Goal: Information Seeking & Learning: Learn about a topic

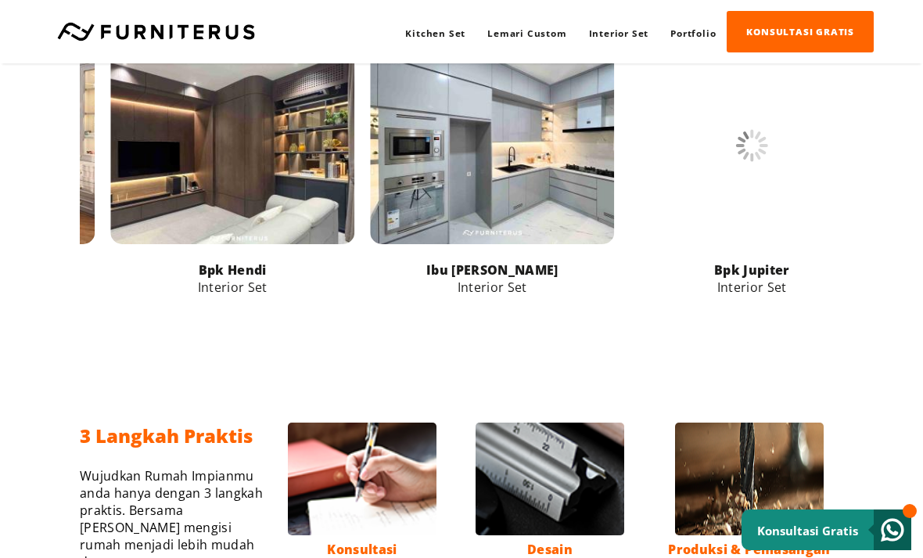
scroll to position [2386, 0]
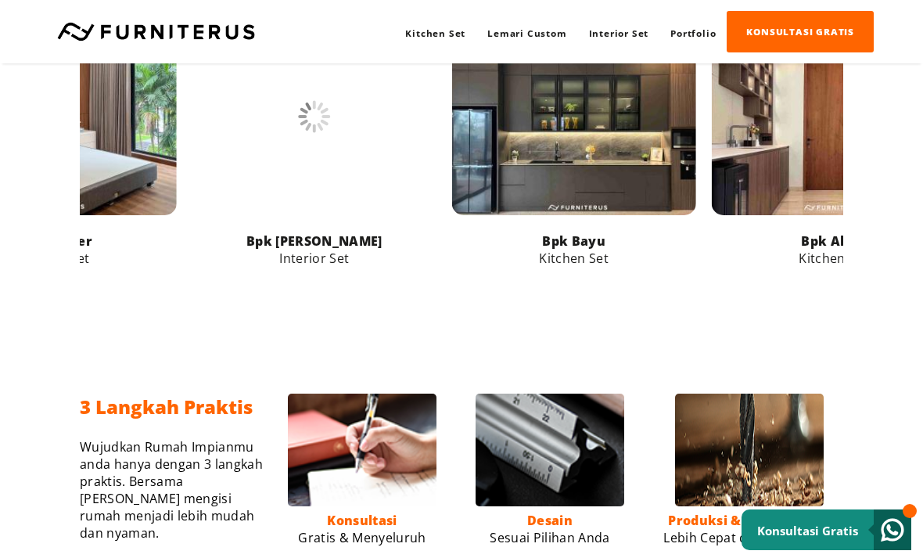
click at [765, 215] on link at bounding box center [834, 116] width 244 height 197
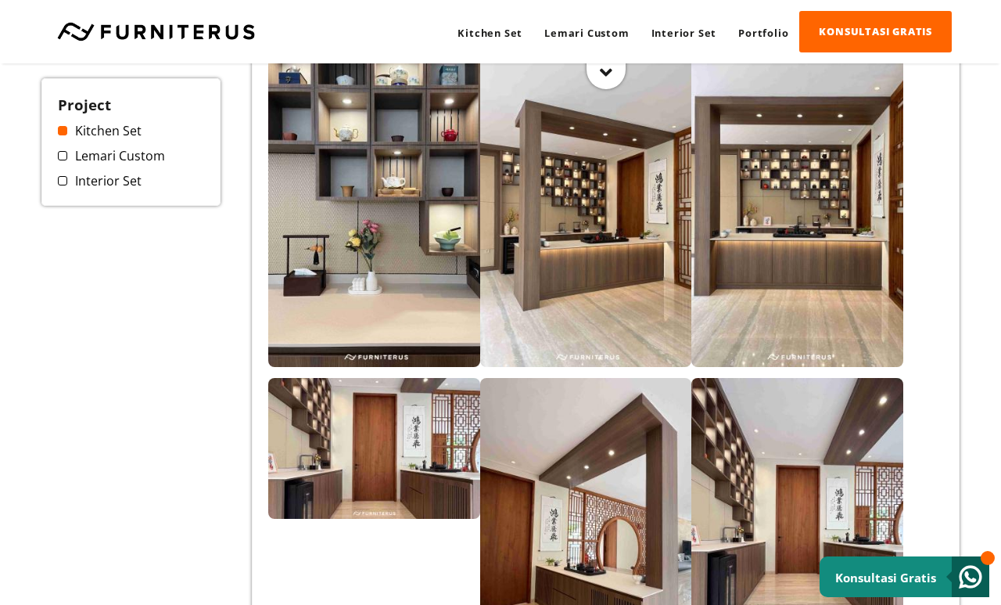
scroll to position [347, 0]
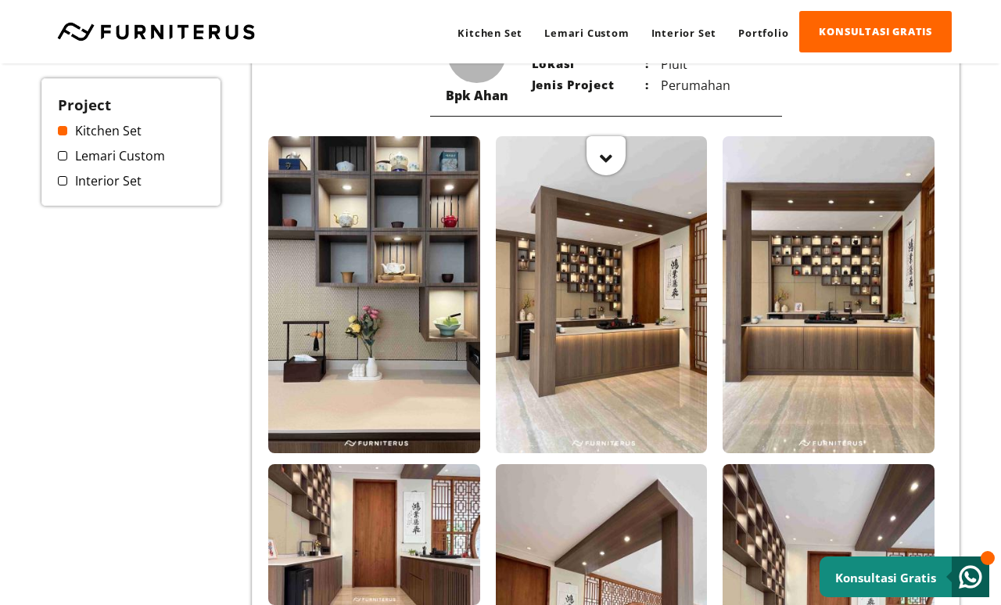
click at [213, 35] on link at bounding box center [156, 31] width 214 height 19
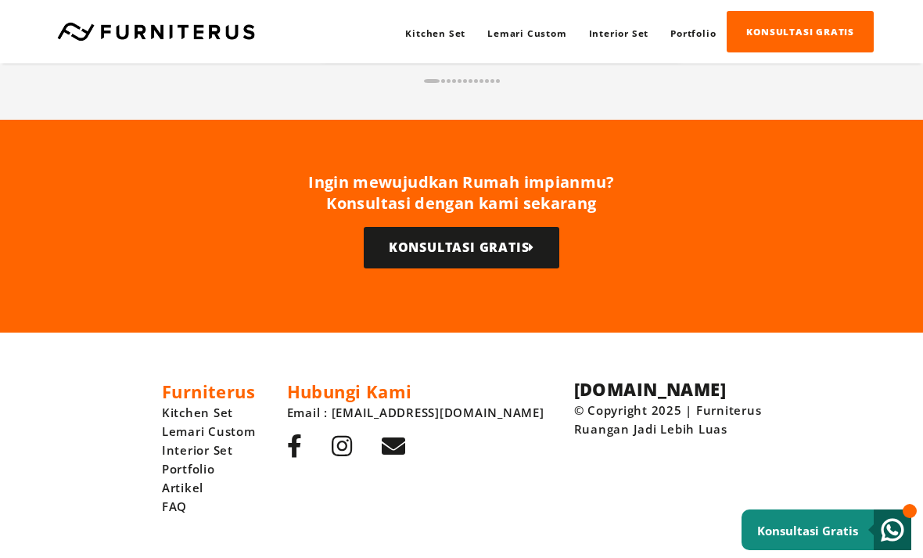
scroll to position [3909, 0]
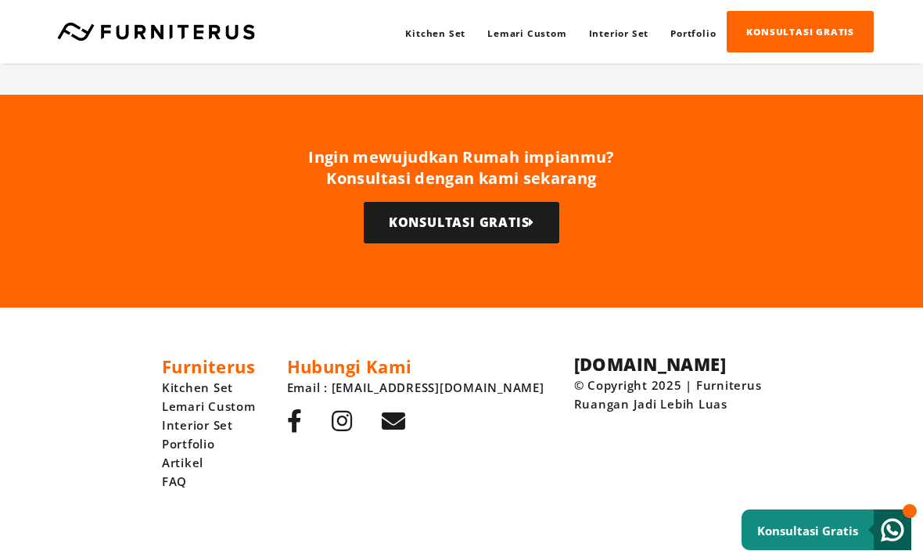
click at [241, 472] on link "Artikel" at bounding box center [209, 462] width 94 height 19
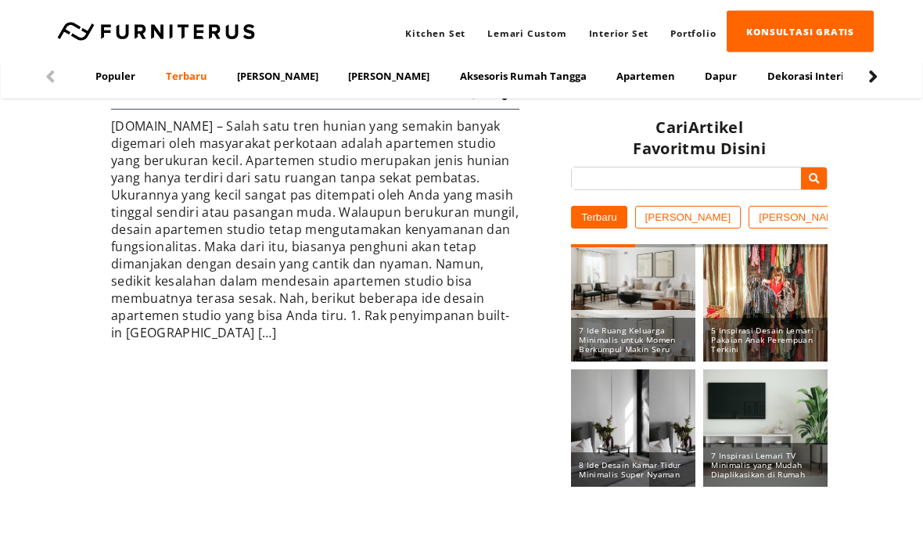
scroll to position [7543, 0]
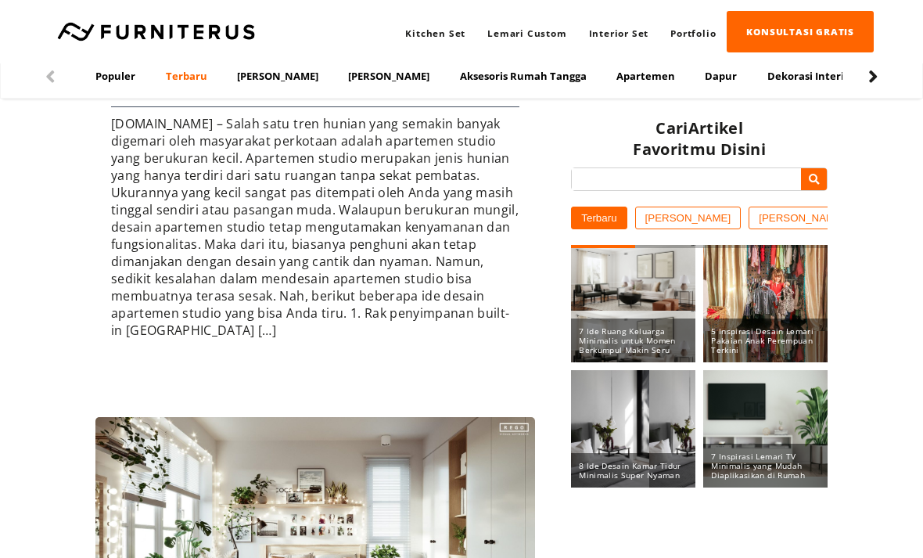
click at [237, 33] on link at bounding box center [156, 31] width 214 height 19
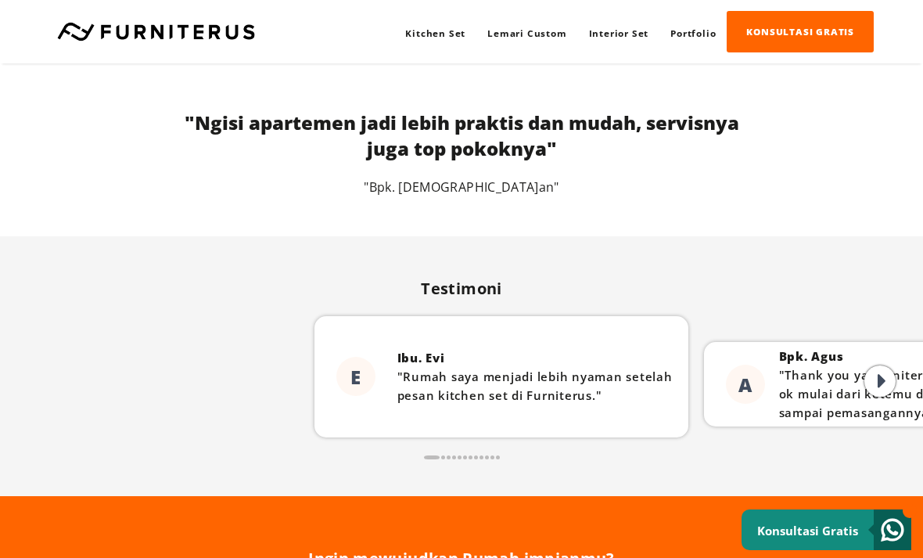
scroll to position [3909, 0]
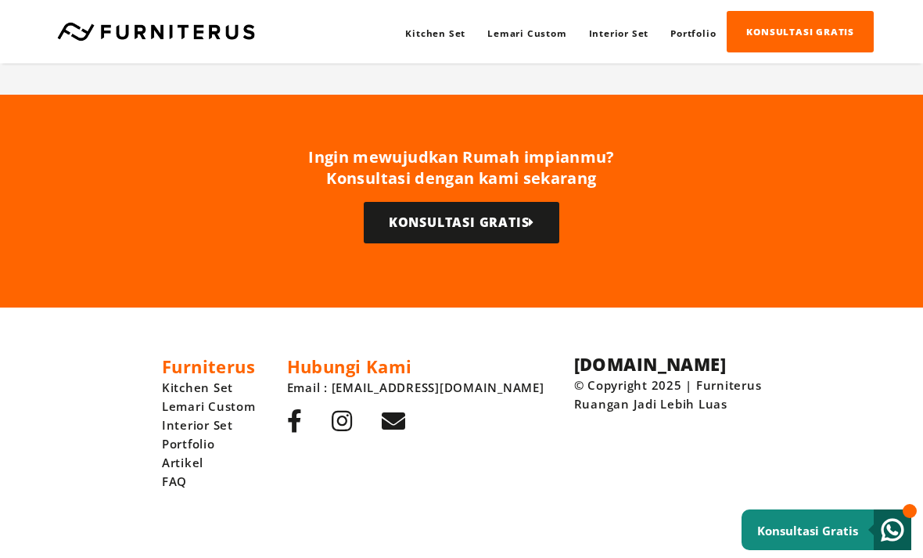
click at [221, 490] on link "FAQ" at bounding box center [209, 481] width 94 height 19
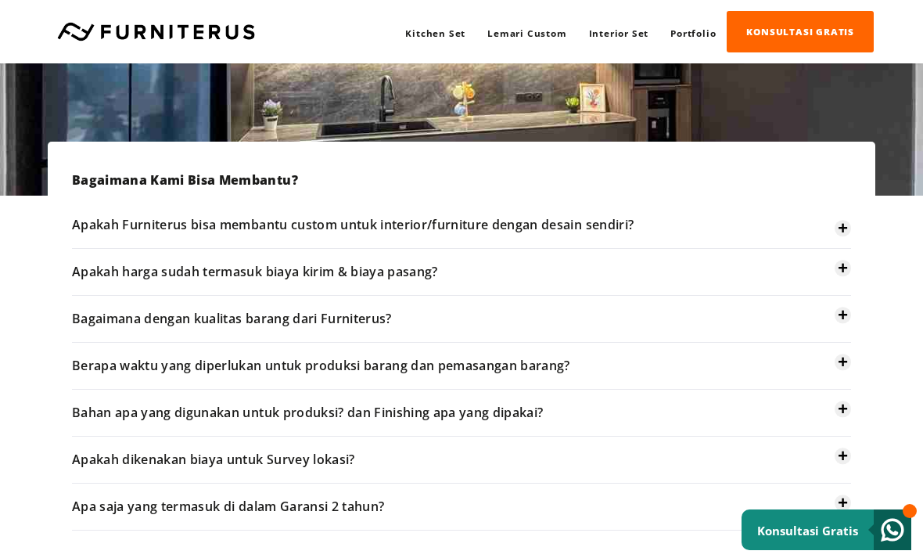
scroll to position [265, 0]
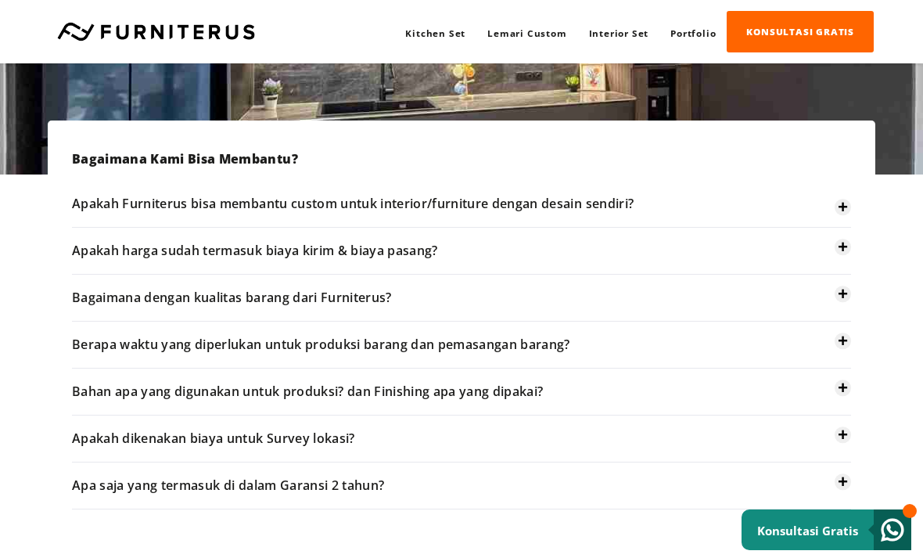
click at [843, 250] on icon "+" at bounding box center [843, 247] width 10 height 20
click at [842, 248] on icon "+" at bounding box center [843, 247] width 10 height 20
click at [839, 253] on icon "+" at bounding box center [843, 247] width 10 height 20
click at [832, 258] on p "Apakah harga sudah termasuk biaya kirim & biaya pasang?" at bounding box center [461, 251] width 779 height 47
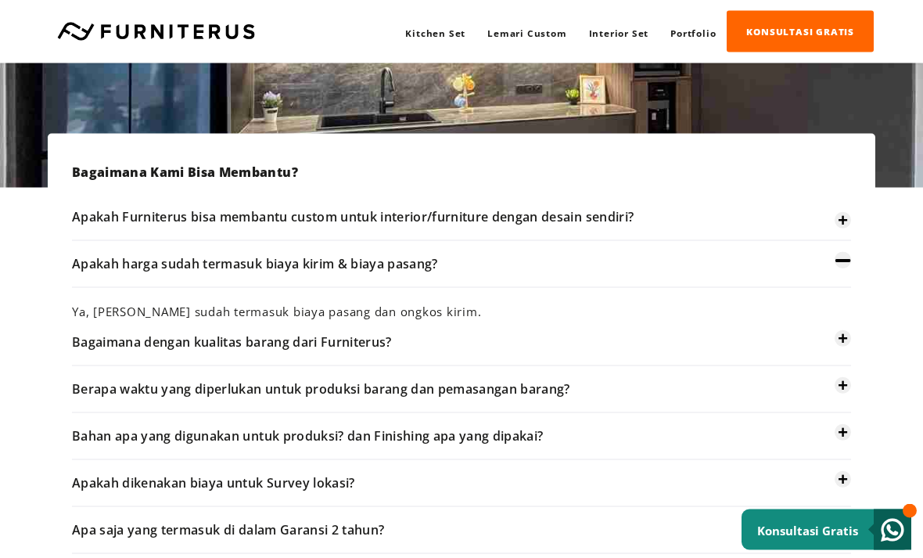
scroll to position [249, 0]
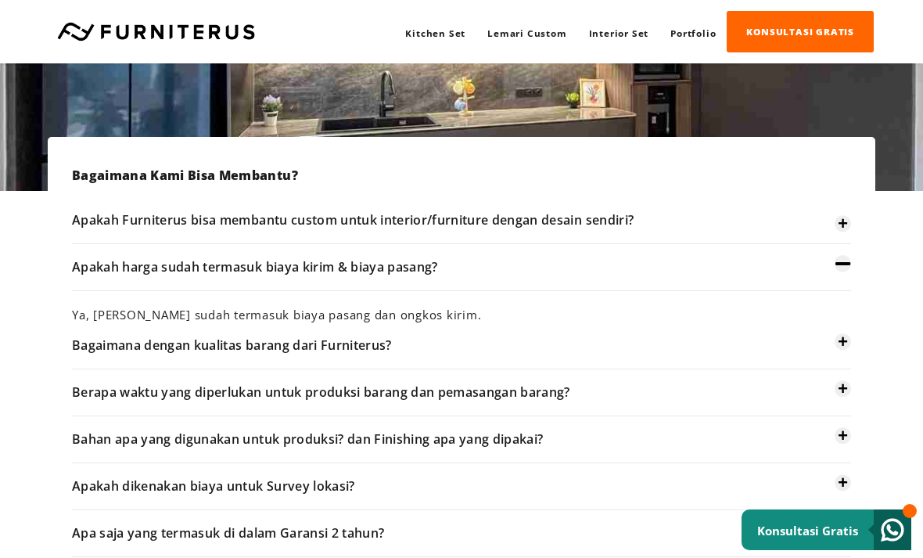
click at [841, 228] on icon "+" at bounding box center [843, 224] width 10 height 20
click at [843, 230] on icon "+" at bounding box center [843, 224] width 10 height 20
click at [834, 228] on p "Apakah Furniterus bisa membantu custom untuk interior/furniture dengan desain s…" at bounding box center [461, 227] width 779 height 33
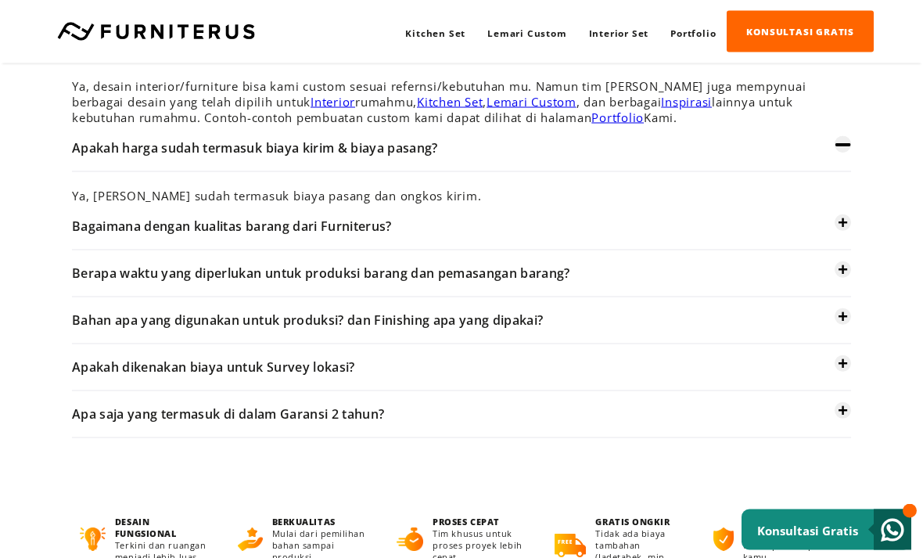
scroll to position [431, 0]
click at [839, 279] on icon "+" at bounding box center [843, 269] width 10 height 20
click at [844, 279] on icon "+" at bounding box center [843, 269] width 10 height 20
click at [835, 379] on p "Apakah dikenakan biaya untuk Survey lokasi?" at bounding box center [461, 366] width 779 height 47
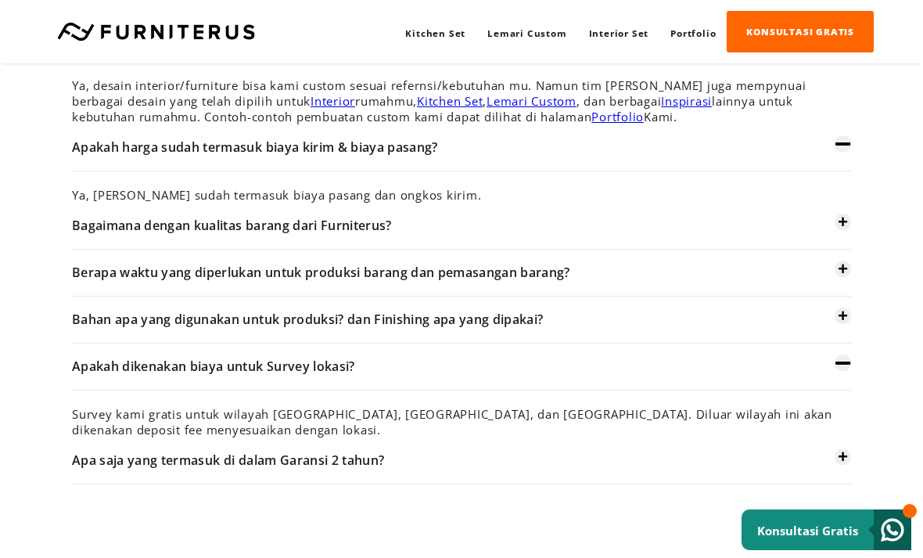
click at [845, 279] on icon "+" at bounding box center [843, 269] width 10 height 20
click at [847, 279] on icon "+" at bounding box center [843, 269] width 10 height 20
click at [839, 279] on icon "+" at bounding box center [843, 269] width 10 height 20
click at [841, 279] on icon "+" at bounding box center [843, 269] width 10 height 20
click at [832, 286] on p "Berapa waktu yang diperlukan untuk produksi barang dan pemasangan barang?" at bounding box center [461, 273] width 779 height 47
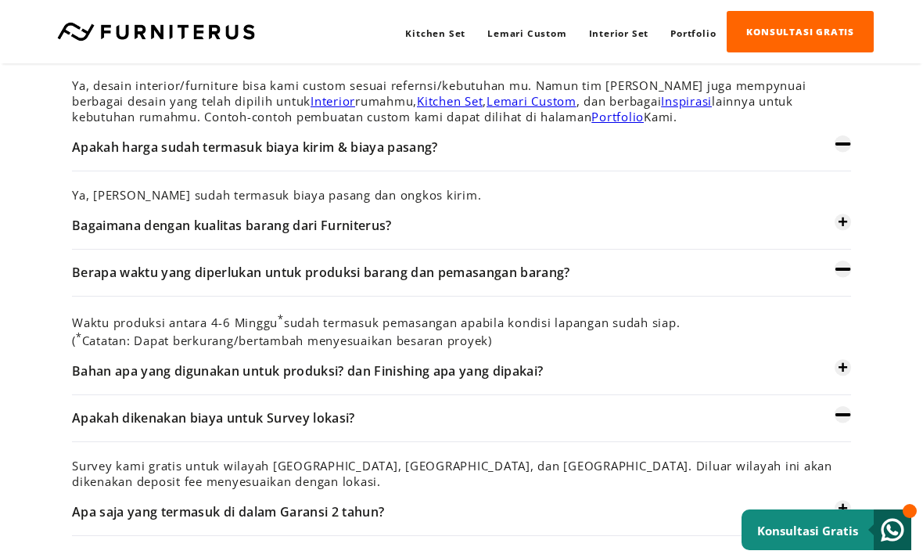
click at [836, 290] on p "Berapa waktu yang diperlukan untuk produksi barang dan pemasangan barang?" at bounding box center [461, 273] width 779 height 47
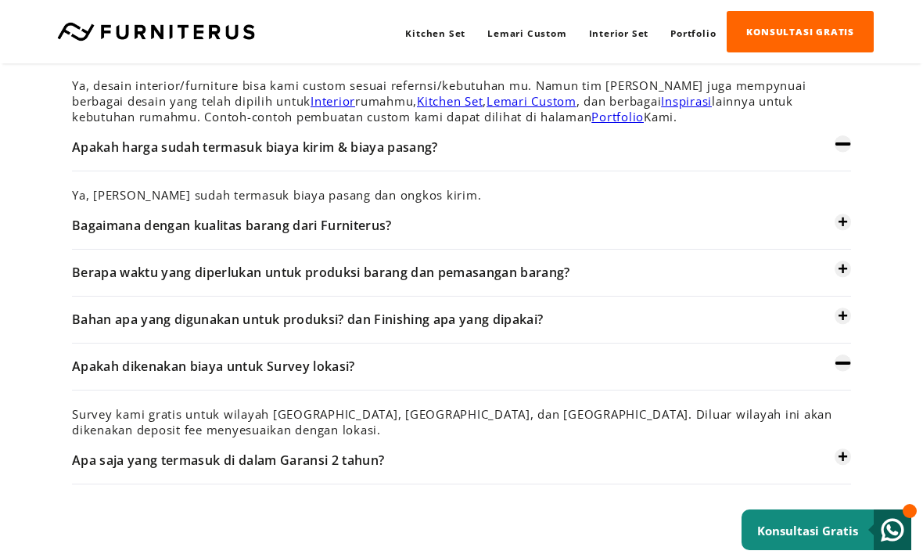
click at [684, 0] on div "Kitchen Set Lemari Custom Interior Set Portfolio KONSULTASI GRATIS Kitchen Set …" at bounding box center [461, 31] width 923 height 63
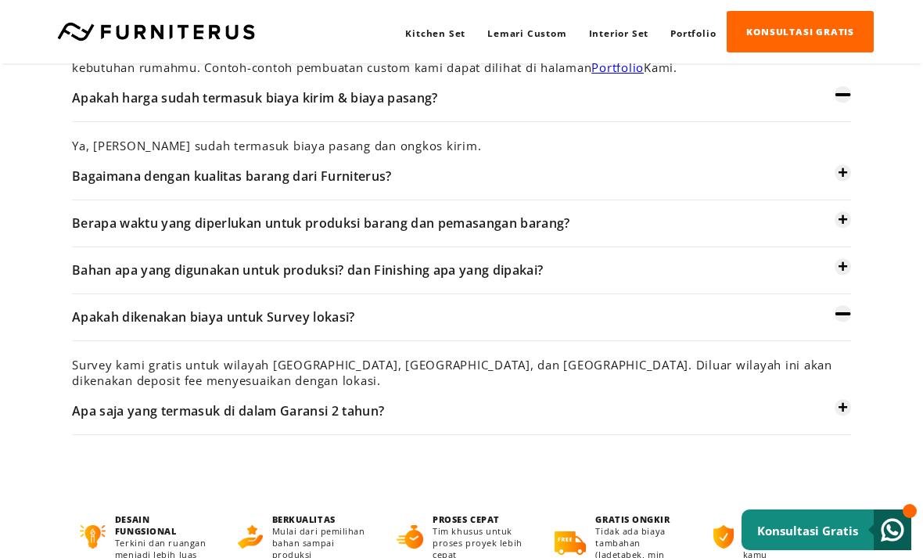
scroll to position [481, 0]
